Goal: Check status: Check status

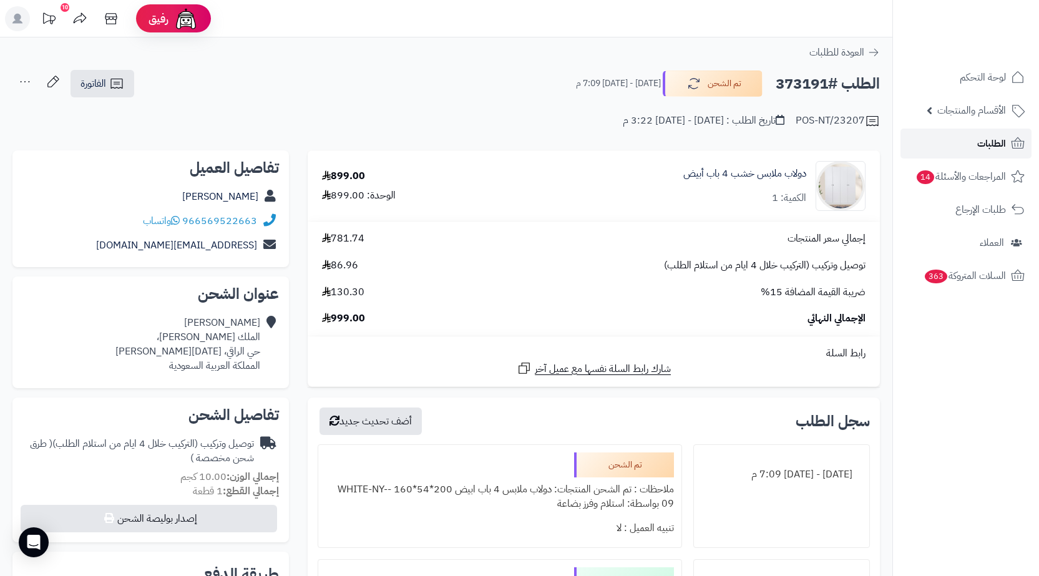
click at [991, 140] on span "الطلبات" at bounding box center [991, 143] width 29 height 17
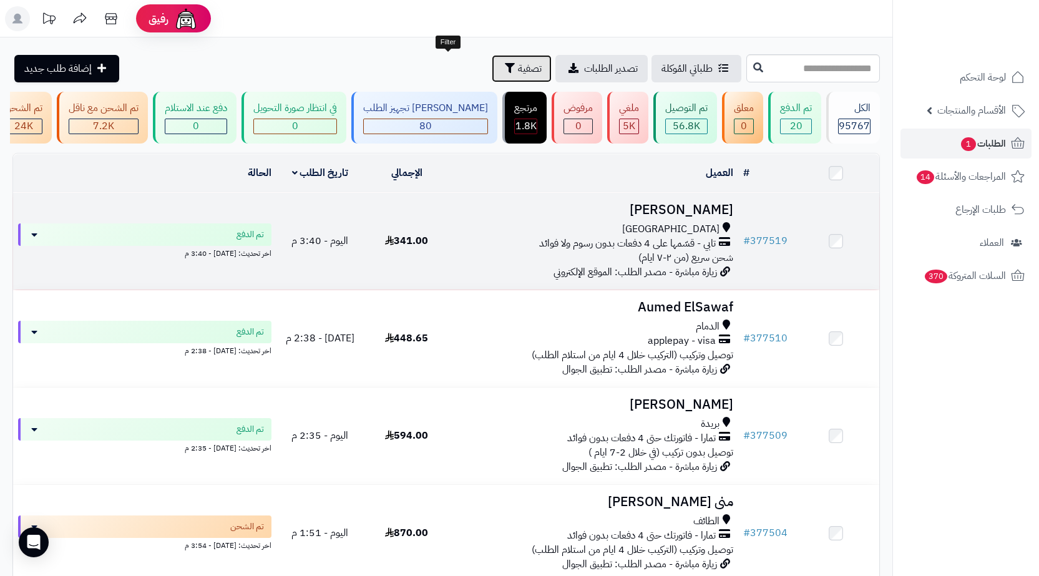
drag, startPoint x: 437, startPoint y: 57, endPoint x: 368, endPoint y: 201, distance: 159.0
click at [492, 57] on button "تصفية" at bounding box center [522, 68] width 60 height 27
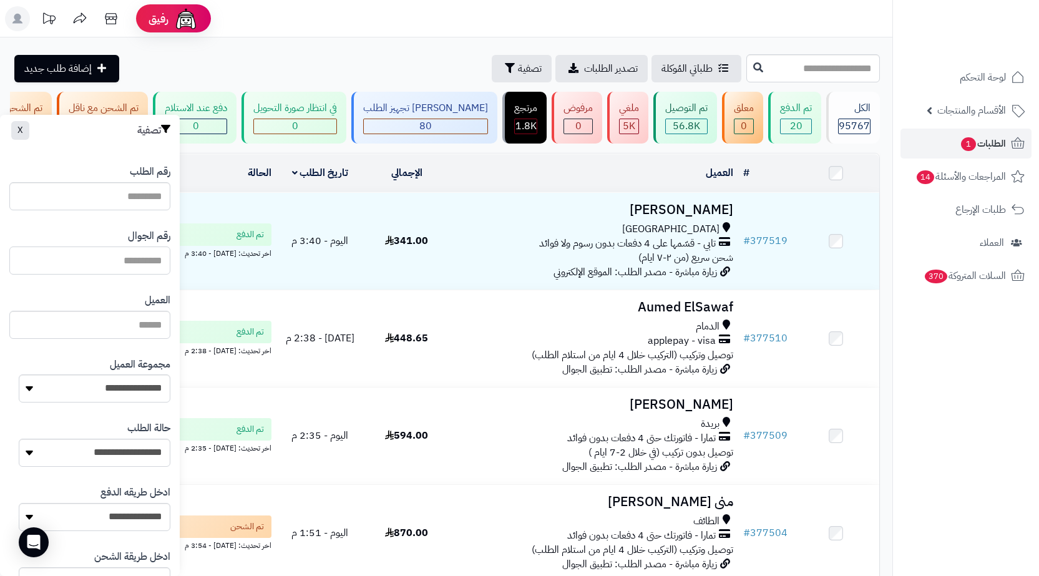
drag, startPoint x: 142, startPoint y: 270, endPoint x: 137, endPoint y: 264, distance: 7.6
click at [142, 270] on input "text" at bounding box center [89, 260] width 161 height 28
paste input "*********"
type input "*********"
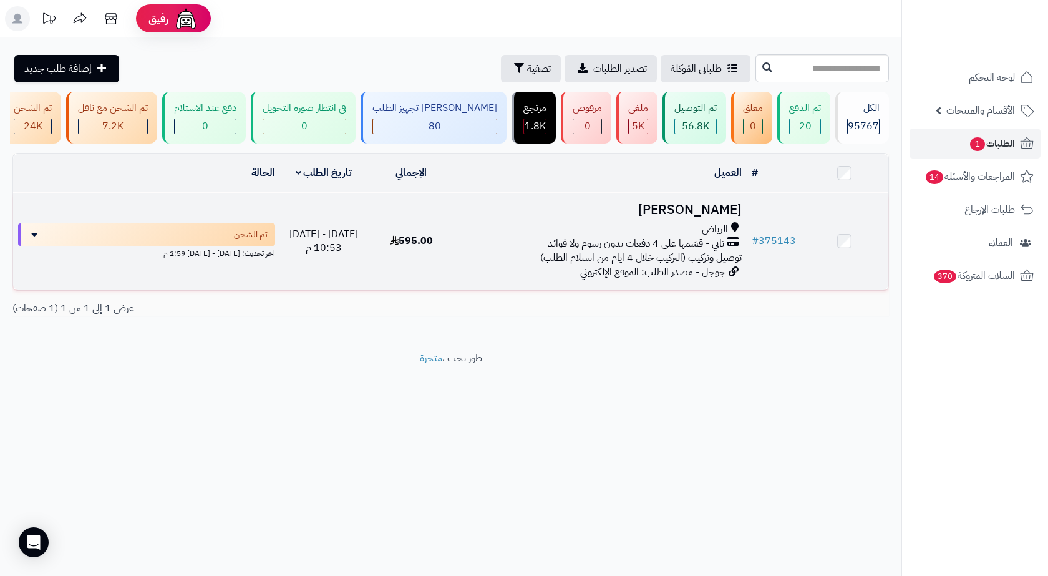
click at [499, 251] on div "تابي - قسّمها على 4 دفعات بدون رسوم ولا فوائد" at bounding box center [600, 243] width 281 height 14
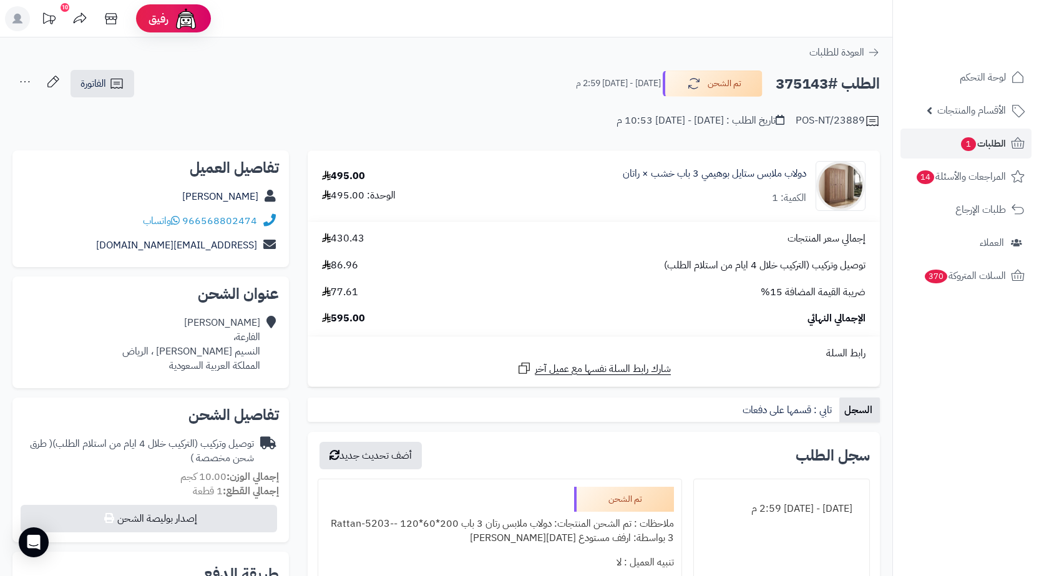
click at [812, 84] on h2 "الطلب #375143" at bounding box center [827, 84] width 104 height 26
copy h2 "375143"
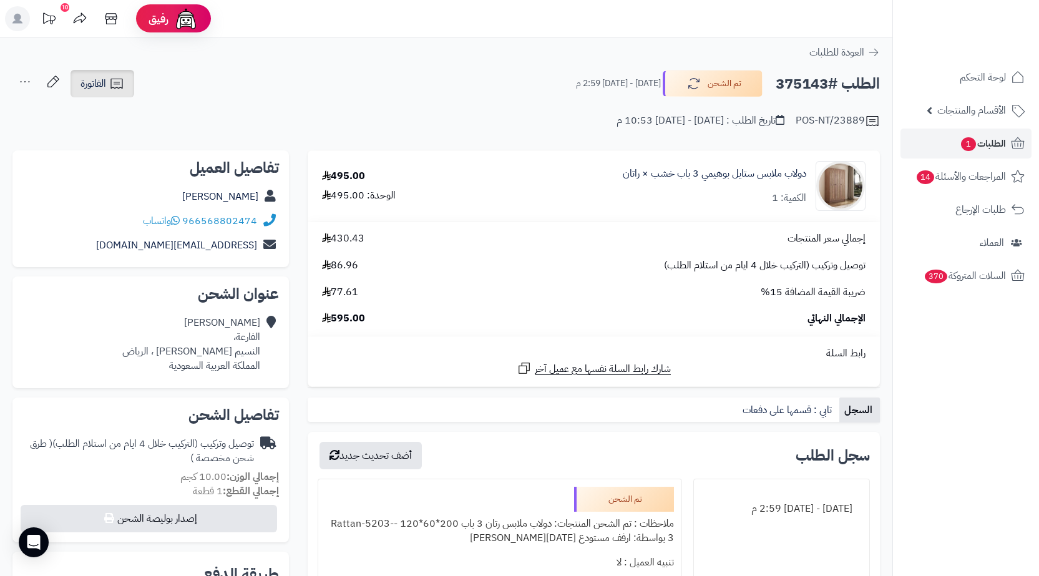
click at [125, 79] on link "الفاتورة" at bounding box center [102, 83] width 64 height 27
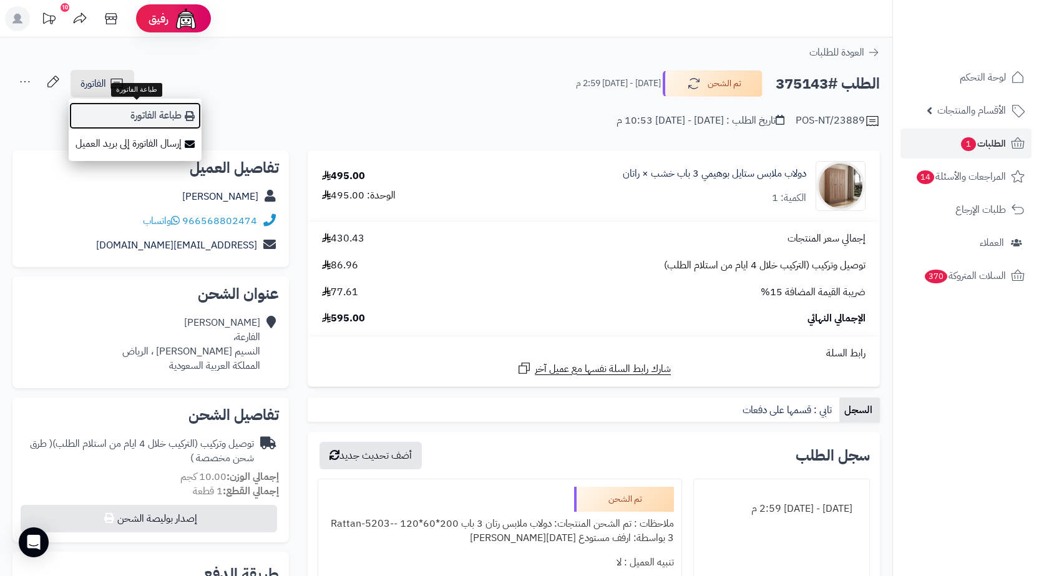
click at [168, 109] on link "طباعة الفاتورة" at bounding box center [135, 116] width 133 height 28
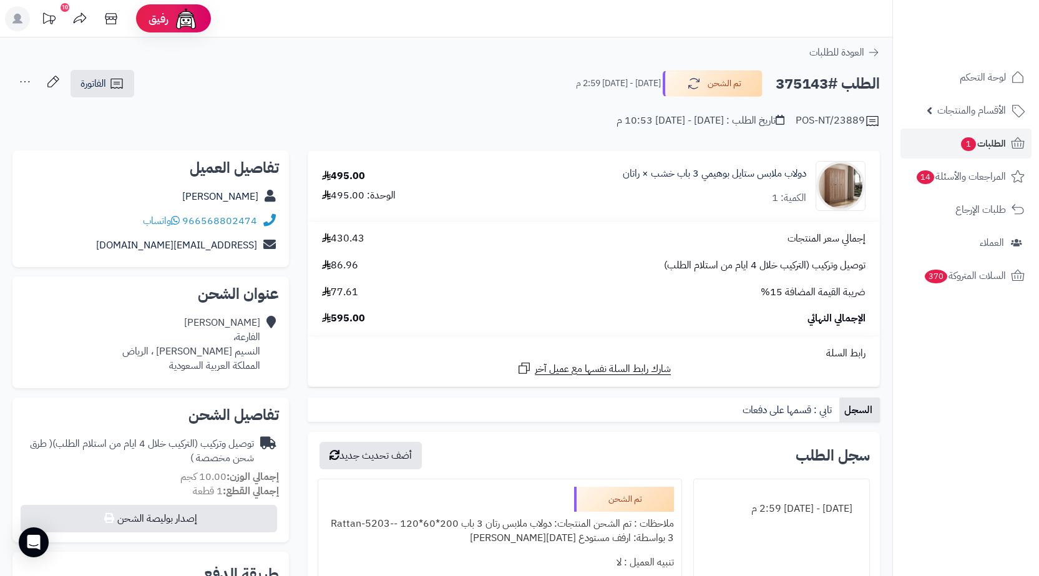
copy h2 "375143"
